Goal: Find specific page/section: Find specific page/section

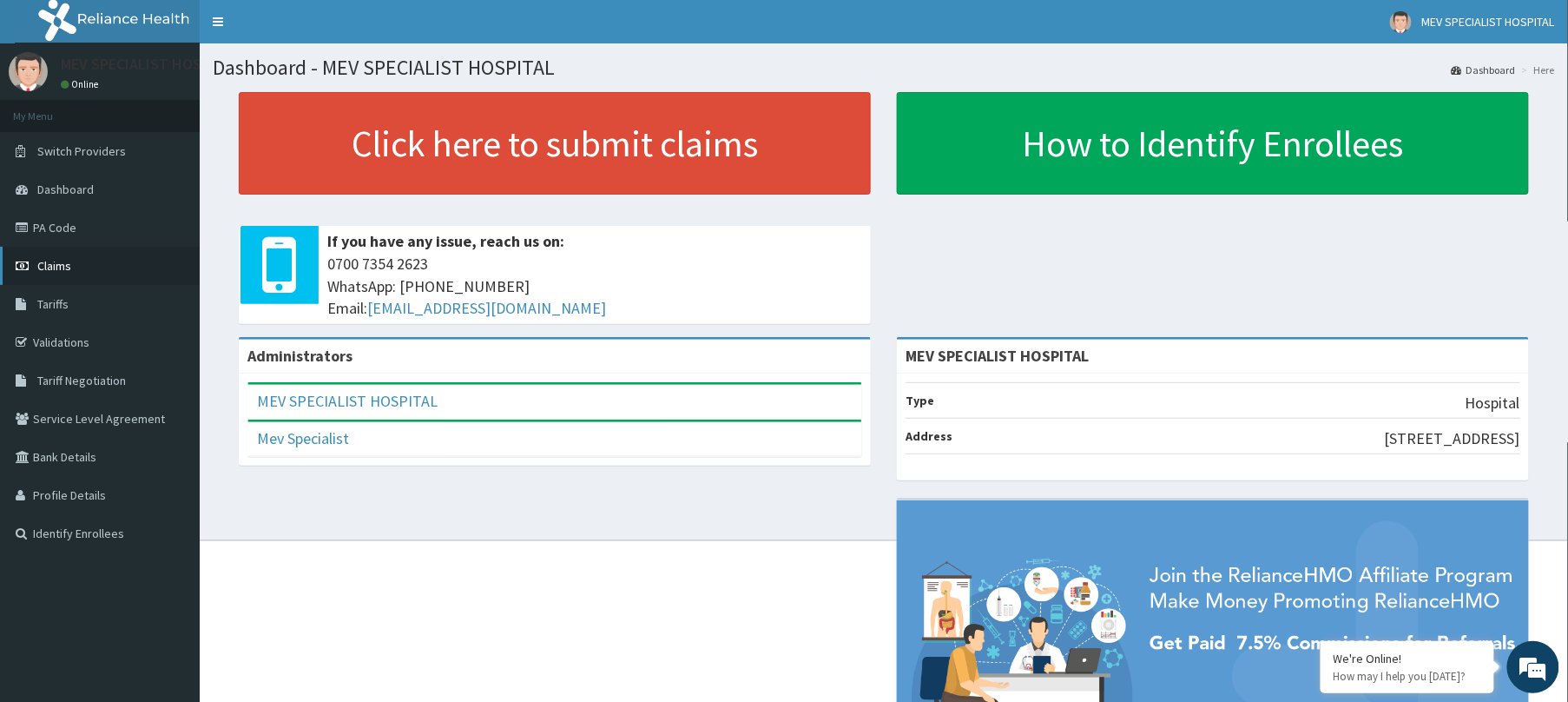
click at [43, 258] on span "Claims" at bounding box center [53, 265] width 33 height 15
click at [62, 230] on link "PA Code" at bounding box center [99, 227] width 200 height 38
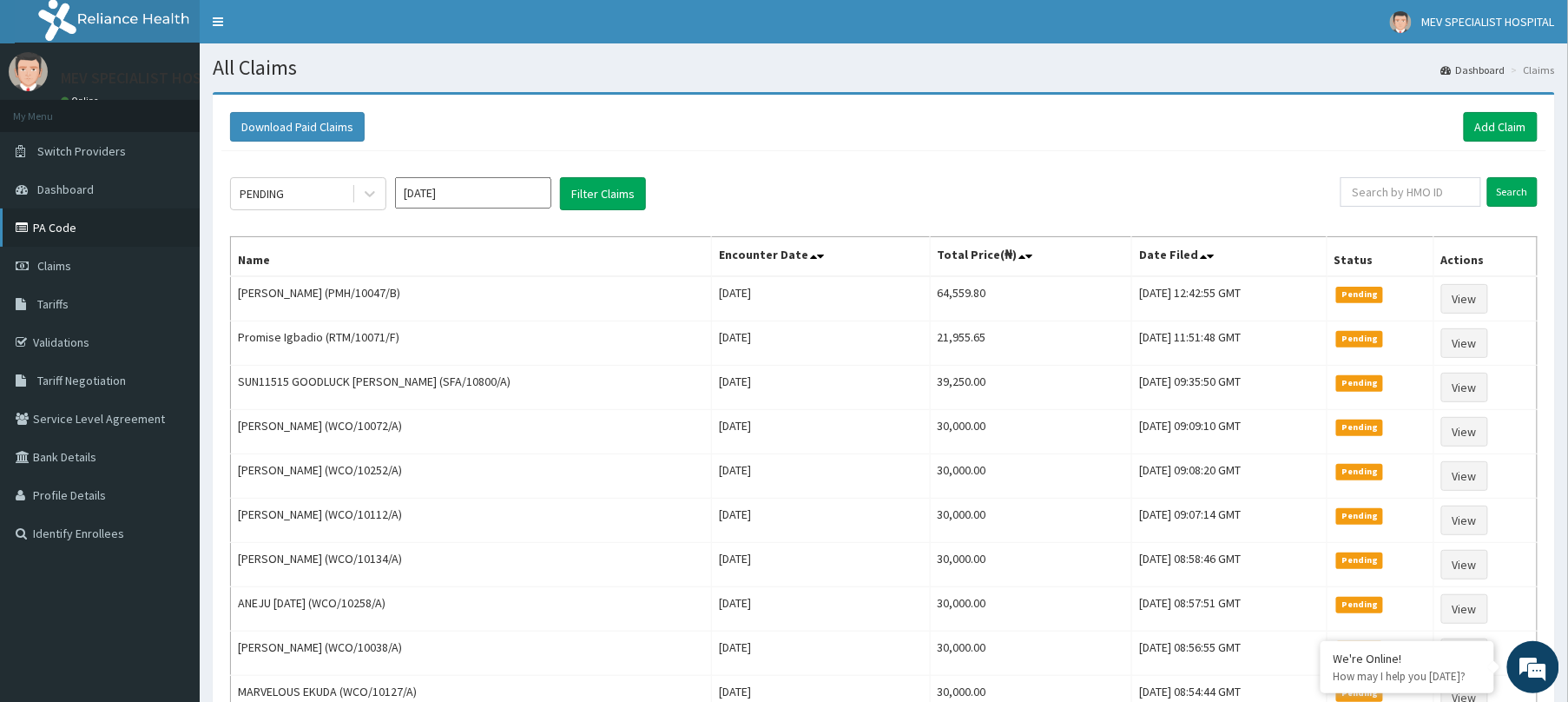
click at [56, 236] on link "PA Code" at bounding box center [99, 227] width 200 height 38
